Goal: Task Accomplishment & Management: Complete application form

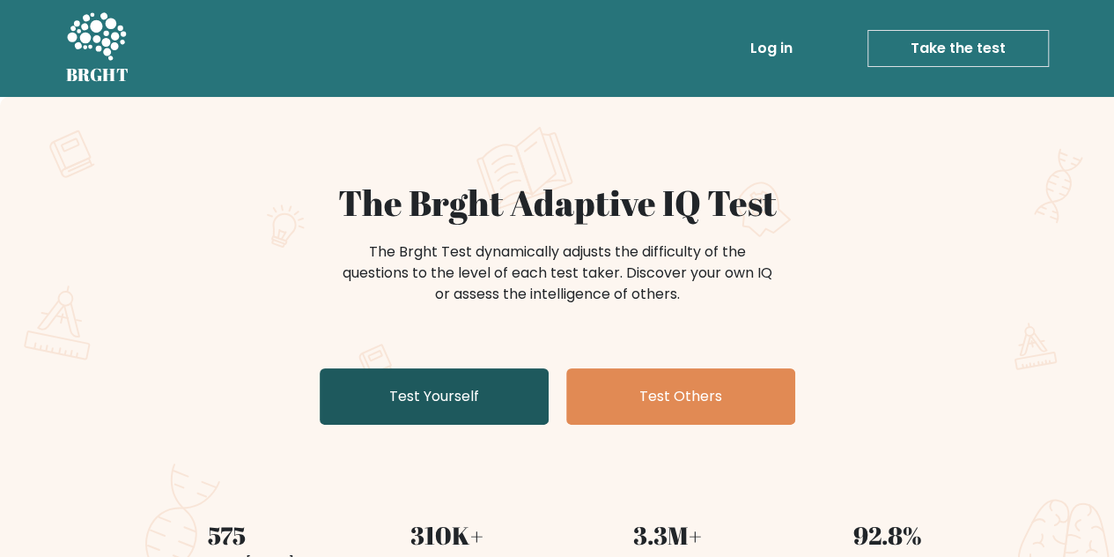
click at [445, 418] on link "Test Yourself" at bounding box center [434, 396] width 229 height 56
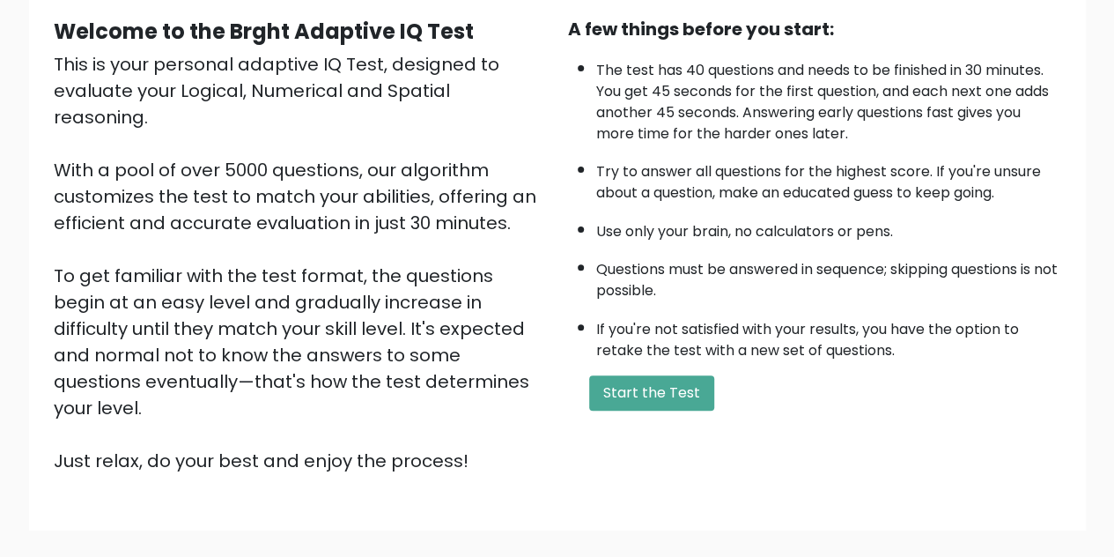
scroll to position [250, 0]
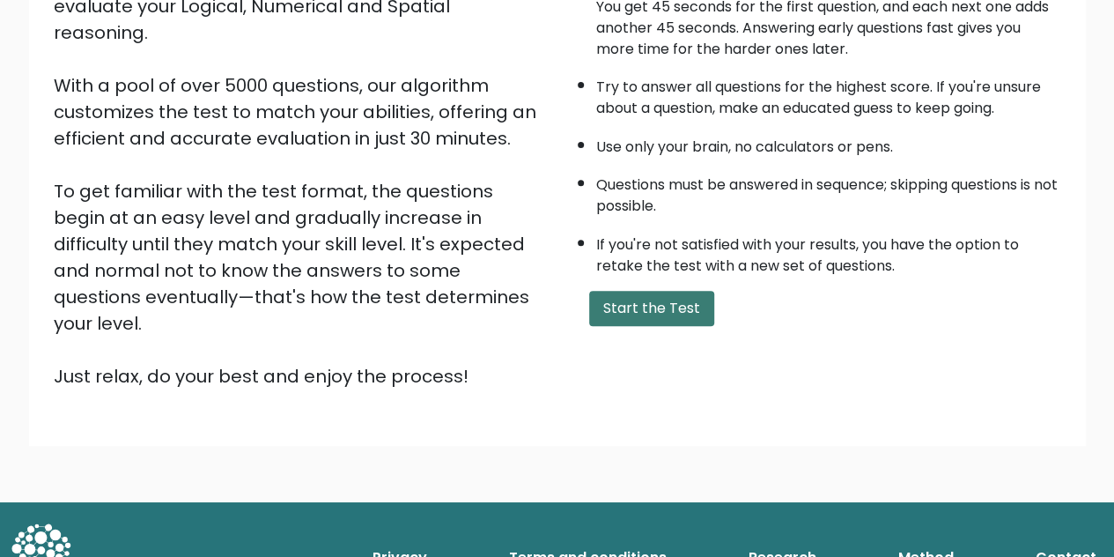
click at [659, 315] on button "Start the Test" at bounding box center [651, 308] width 125 height 35
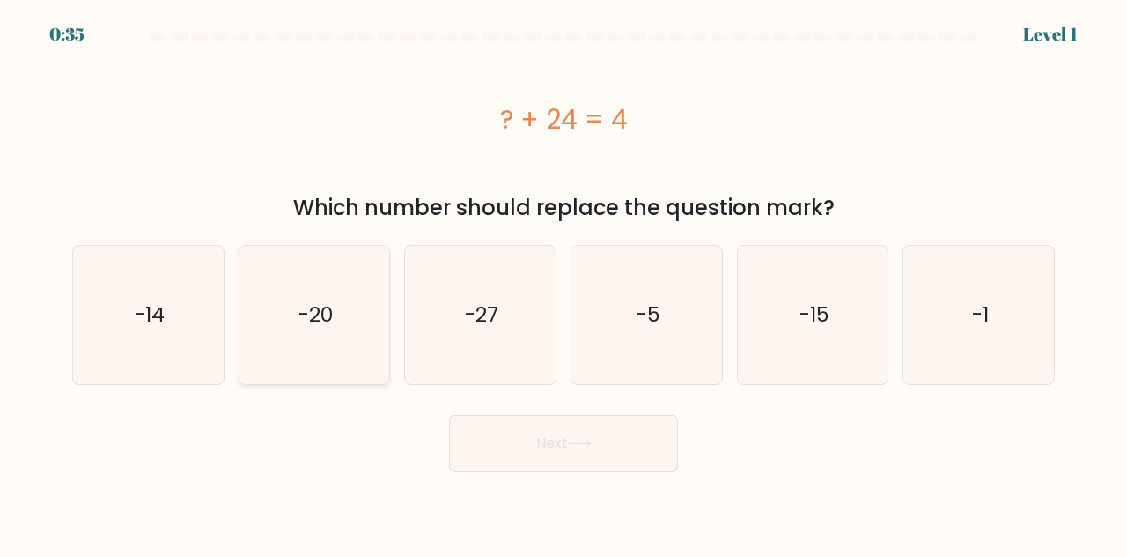
click at [317, 336] on icon "-20" at bounding box center [315, 315] width 138 height 138
click at [564, 283] on input "b. -20" at bounding box center [564, 280] width 1 height 4
radio input "true"
click at [542, 455] on button "Next" at bounding box center [563, 443] width 229 height 56
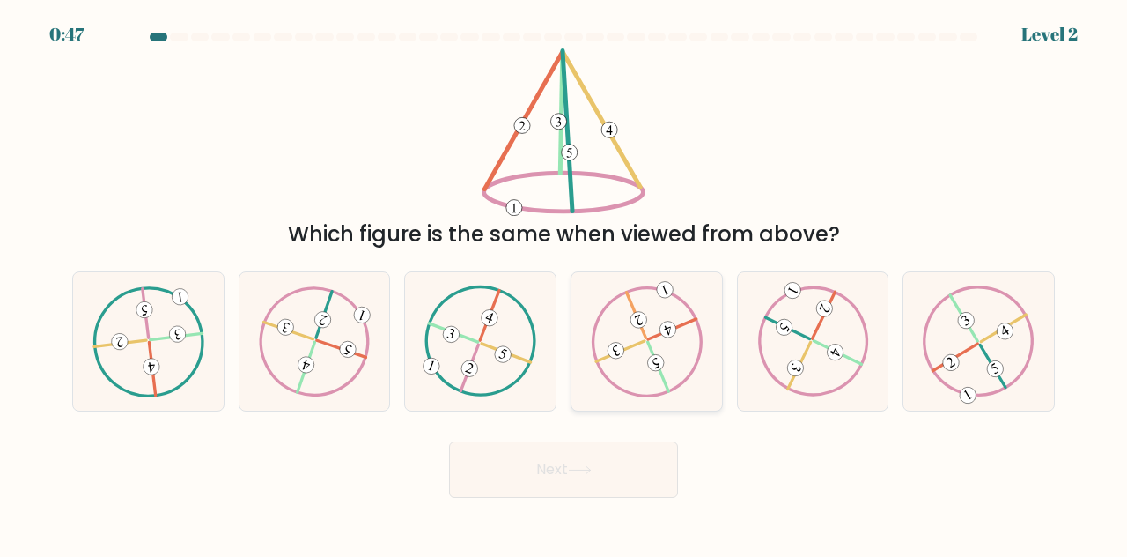
click at [632, 323] on 734 at bounding box center [638, 319] width 21 height 21
click at [565, 283] on input "d." at bounding box center [564, 280] width 1 height 4
radio input "true"
click at [563, 459] on button "Next" at bounding box center [563, 469] width 229 height 56
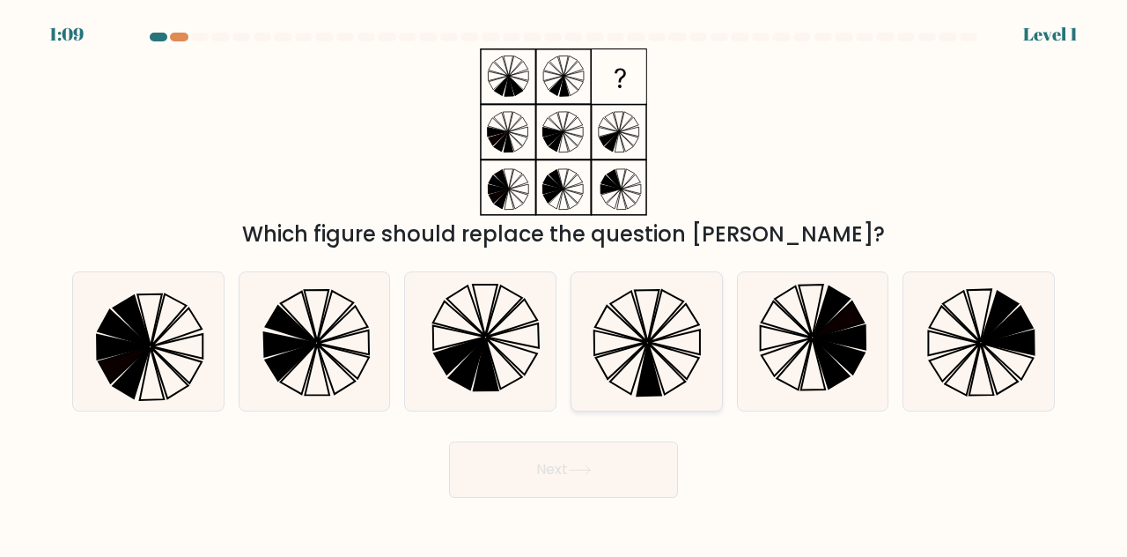
click at [647, 341] on icon at bounding box center [647, 316] width 25 height 52
click at [565, 283] on input "d." at bounding box center [564, 280] width 1 height 4
radio input "true"
click at [592, 474] on icon at bounding box center [580, 470] width 24 height 10
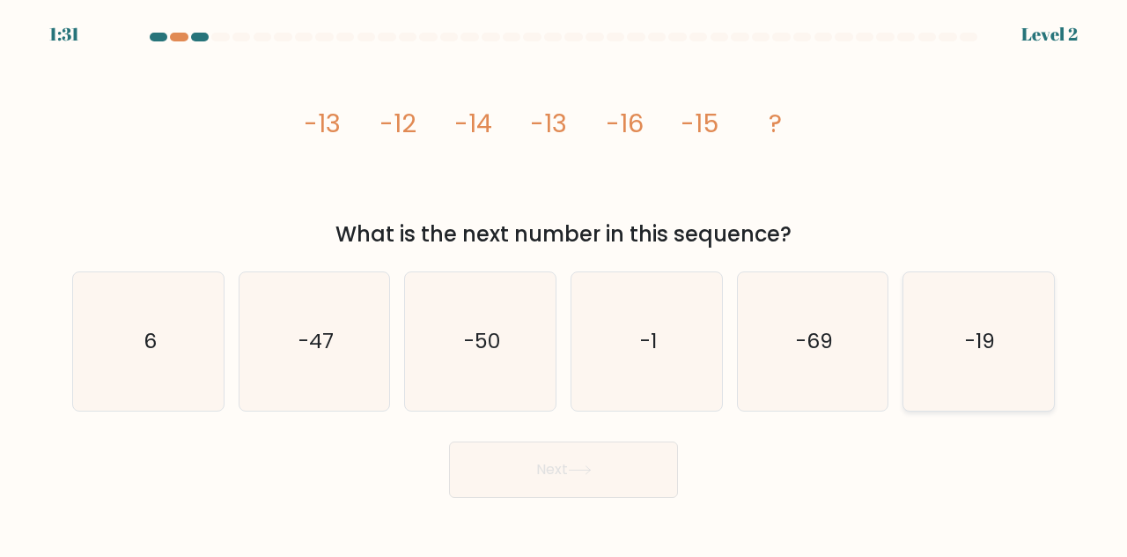
click at [1003, 343] on icon "-19" at bounding box center [979, 341] width 138 height 138
click at [565, 283] on input "f. -19" at bounding box center [564, 280] width 1 height 4
radio input "true"
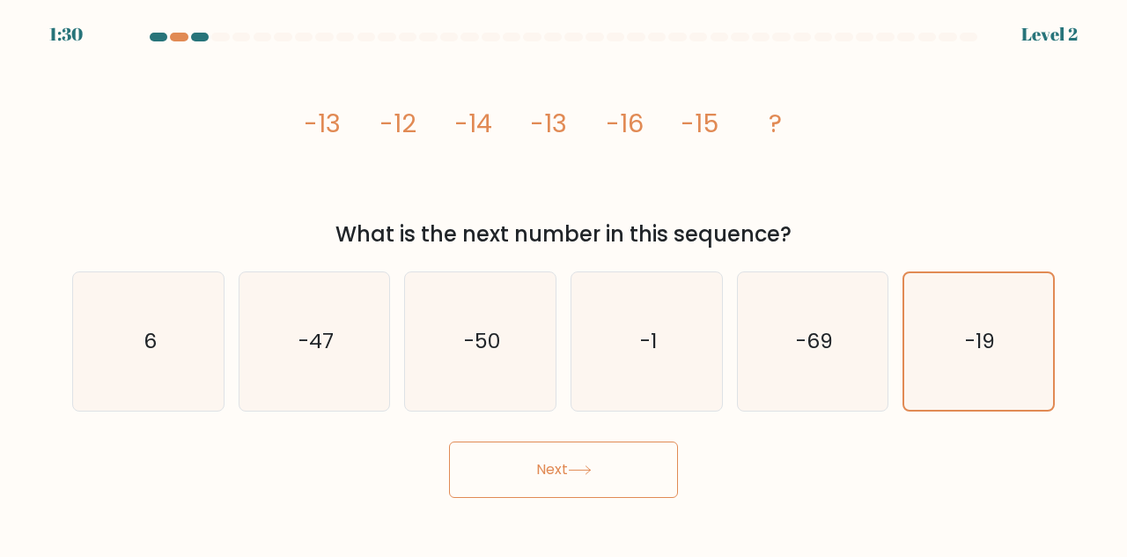
click at [592, 477] on button "Next" at bounding box center [563, 469] width 229 height 56
